Goal: Find specific page/section: Find specific page/section

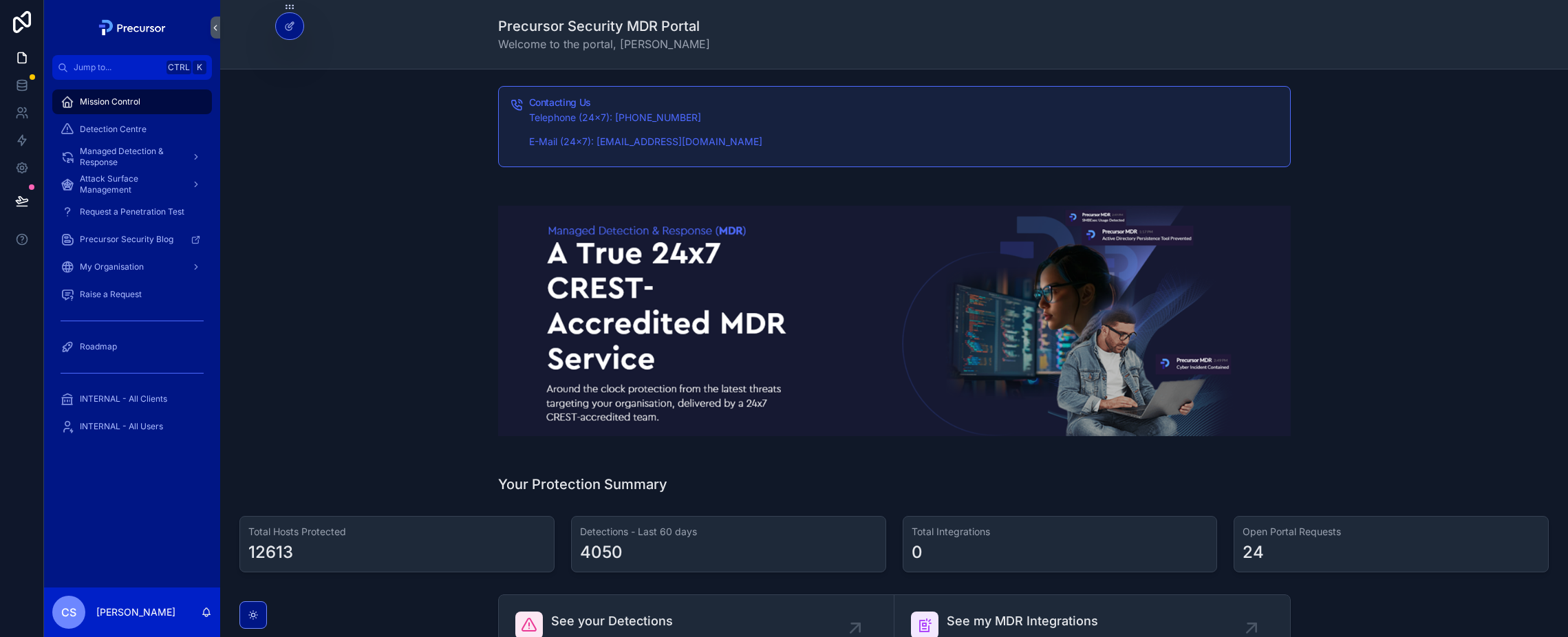
click at [124, 146] on span "Managed Detection & Response" at bounding box center [130, 156] width 100 height 22
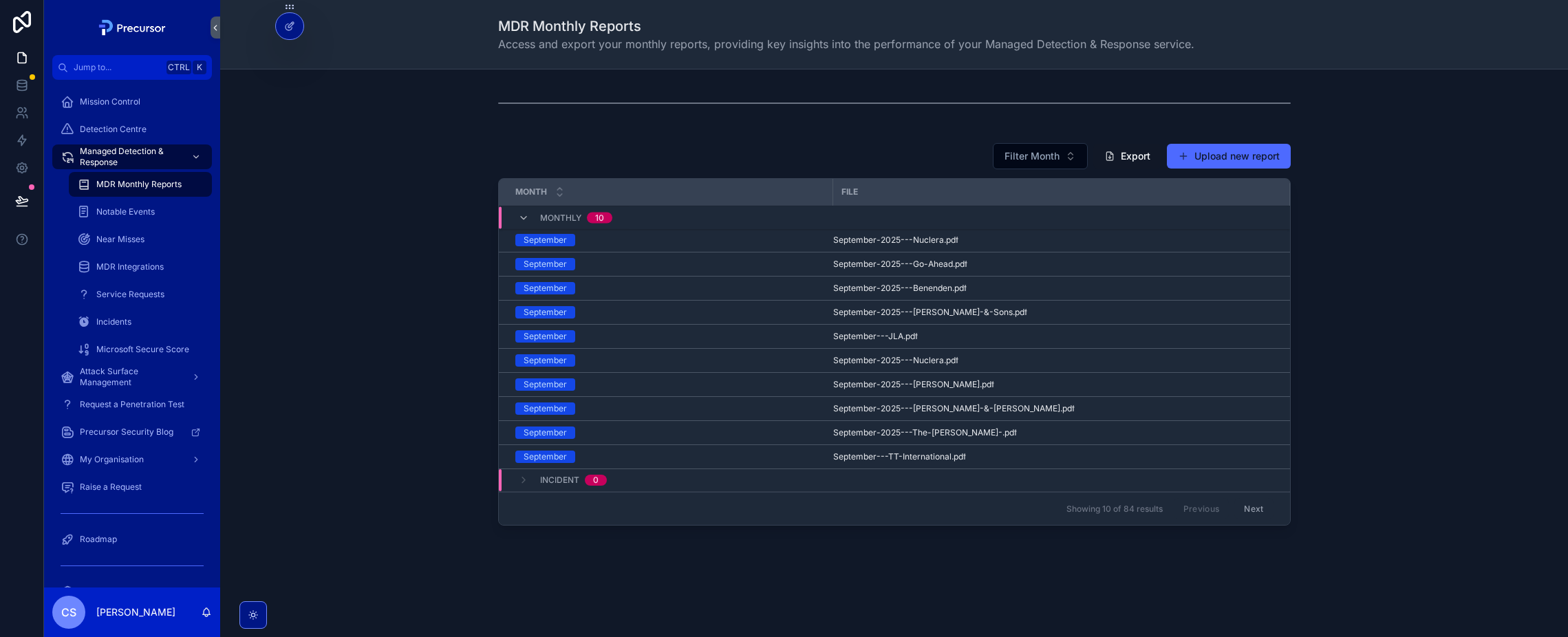
click at [196, 156] on icon "scrollable content" at bounding box center [196, 157] width 10 height 10
click at [350, 316] on div "Filter Month Export Upload new report Month File Monthly [DATE] September-2025-…" at bounding box center [894, 337] width 1326 height 400
drag, startPoint x: 378, startPoint y: 312, endPoint x: 341, endPoint y: 329, distance: 40.7
click at [375, 313] on div "Filter Month Export Upload new report Month File Monthly [DATE] September-2025-…" at bounding box center [894, 337] width 1326 height 400
